Goal: Transaction & Acquisition: Purchase product/service

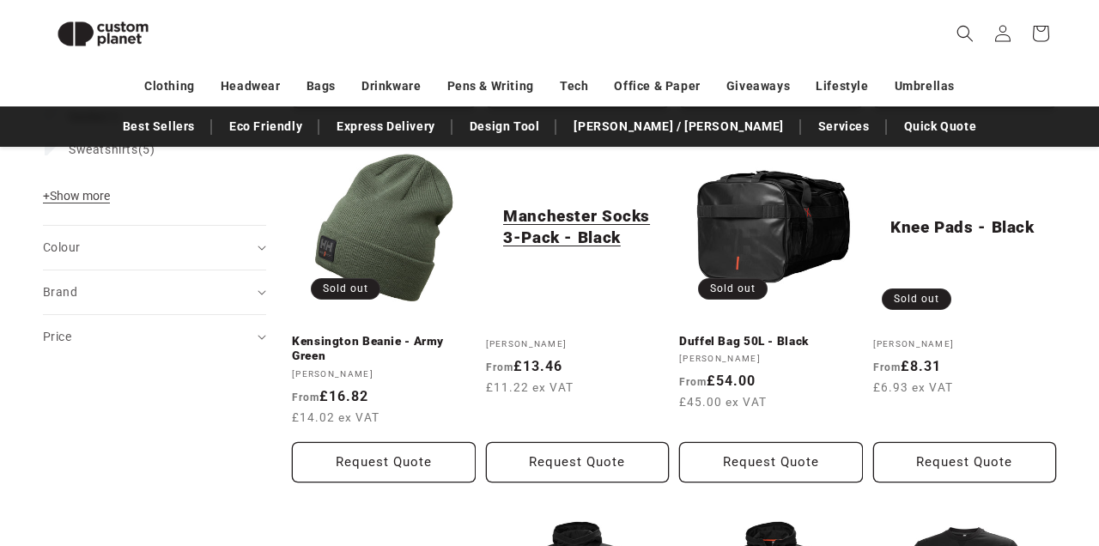
scroll to position [588, 0]
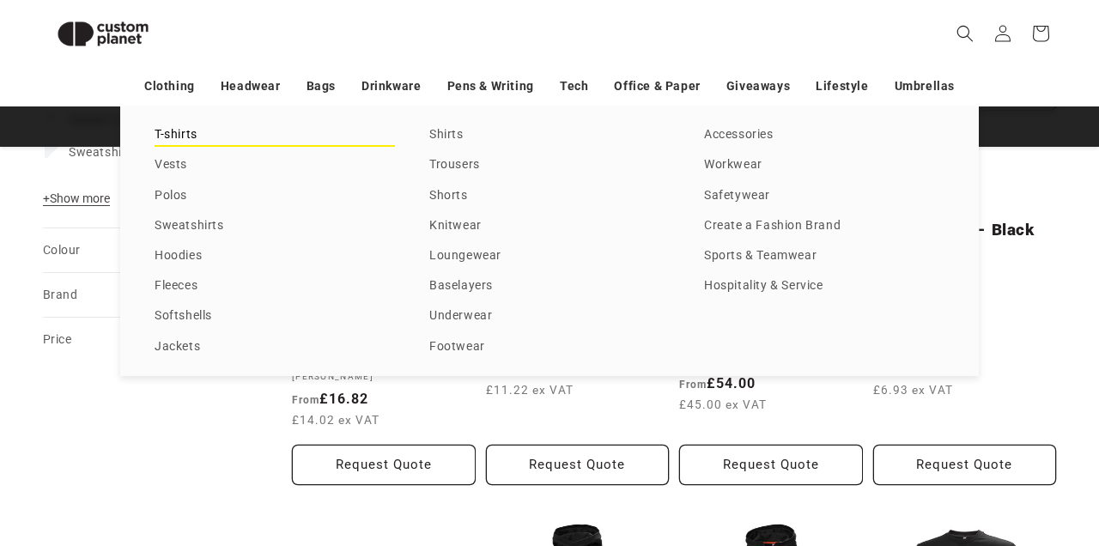
click at [191, 136] on link "T-shirts" at bounding box center [275, 135] width 240 height 23
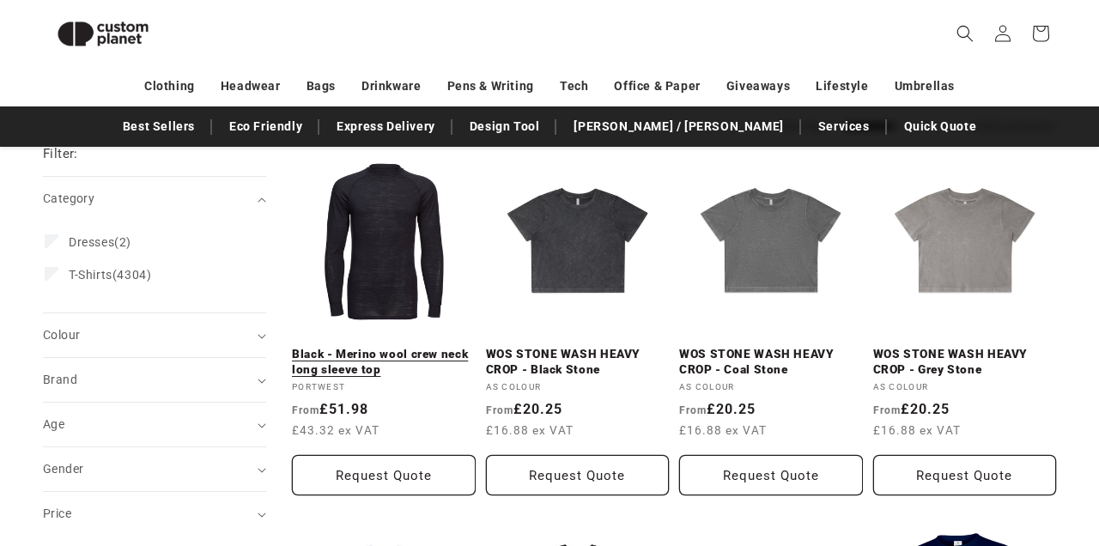
scroll to position [203, 0]
click at [411, 348] on link "Black - Merino wool crew neck long sleeve top" at bounding box center [384, 363] width 184 height 30
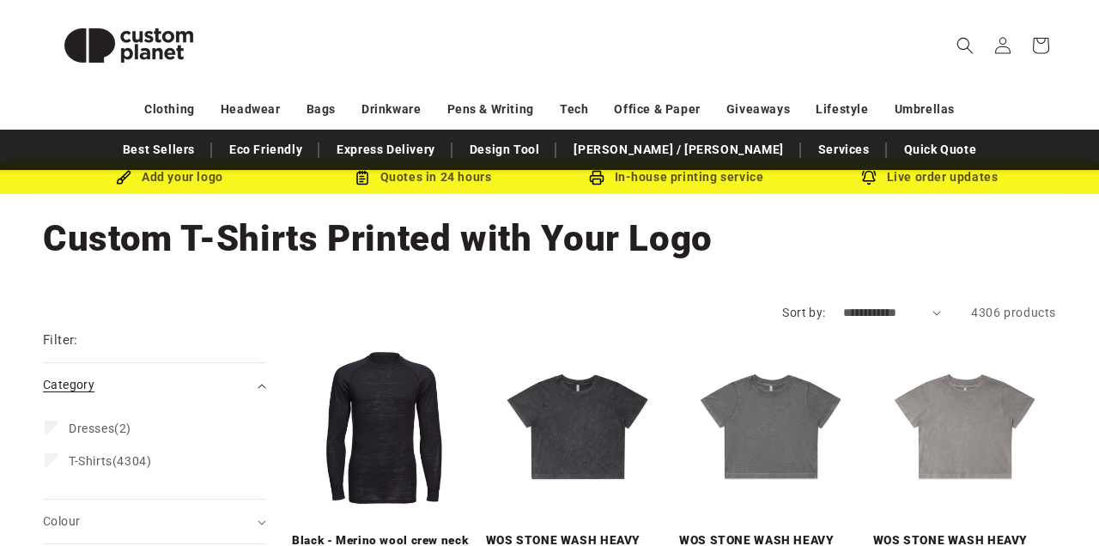
scroll to position [0, 0]
